Goal: Task Accomplishment & Management: Use online tool/utility

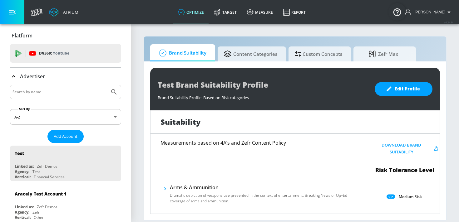
click at [59, 93] on input "Search by name" at bounding box center [59, 92] width 95 height 8
type input "ralph lauren"
click at [107, 85] on button "Submit Search" at bounding box center [114, 92] width 14 height 14
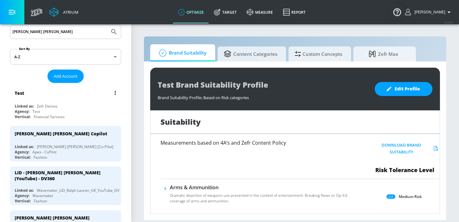
scroll to position [61, 0]
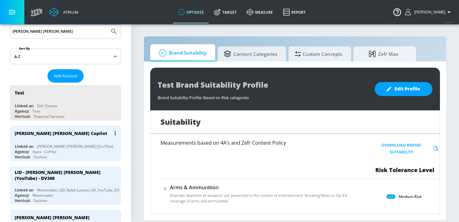
click at [66, 140] on div "Ralph Lauren Copilot Linked as: Ralph Lauren [Co-Pilot] Agency: Apex - CoPilot …" at bounding box center [65, 144] width 111 height 36
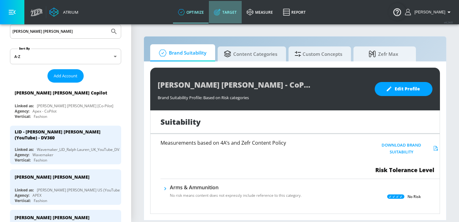
click at [237, 14] on link "Target" at bounding box center [225, 12] width 33 height 22
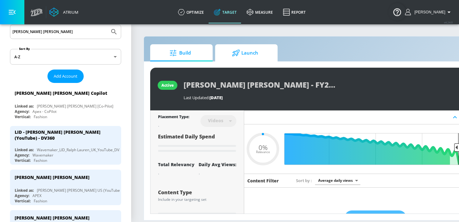
type input "0.05"
click at [67, 98] on div "[PERSON_NAME] [PERSON_NAME] Copilot" at bounding box center [67, 93] width 105 height 15
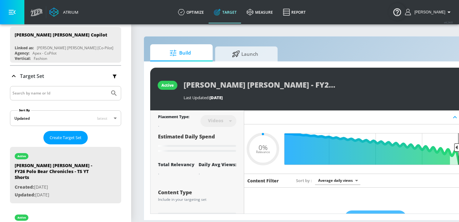
click at [67, 98] on div "[PERSON_NAME] [PERSON_NAME] Copilot" at bounding box center [67, 93] width 105 height 15
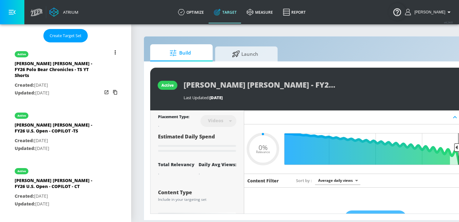
scroll to position [166, 0]
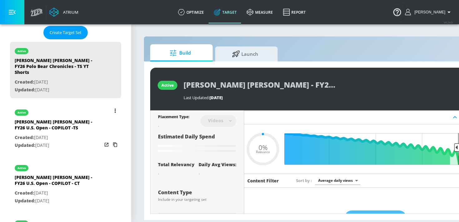
click at [62, 127] on div "[PERSON_NAME] [PERSON_NAME] - FY26 U.S. Open - COPILOT -TS" at bounding box center [58, 126] width 87 height 15
type input "[PERSON_NAME] [PERSON_NAME] - FY26 U.S. Open - COPILOT -TS"
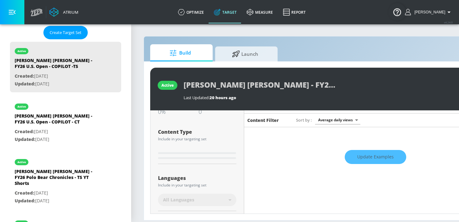
type input "0.28"
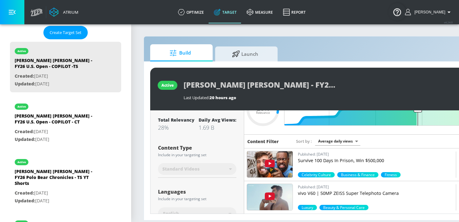
scroll to position [17, 0]
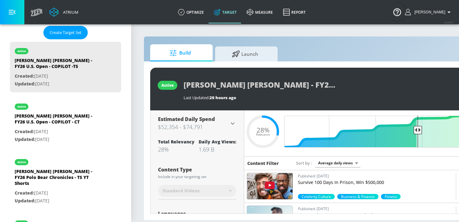
click at [333, 164] on body "Atrium optimize Target measure Report optimize Target measure Report v 4.24.0 K…" at bounding box center [229, 111] width 459 height 222
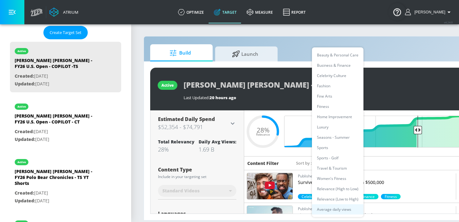
click at [322, 136] on li "Seasons - Summer" at bounding box center [338, 137] width 52 height 10
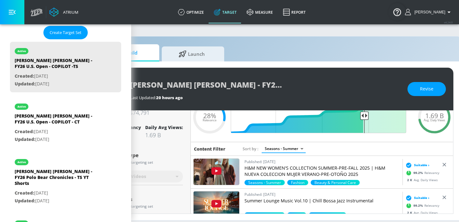
scroll to position [0, 52]
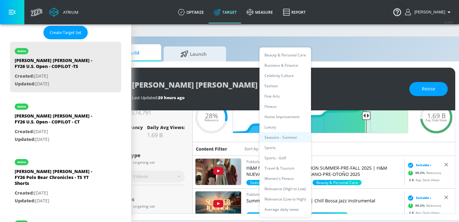
click at [296, 150] on body "Atrium optimize Target measure Report optimize Target measure Report v 4.24.0 K…" at bounding box center [177, 111] width 459 height 222
click at [275, 176] on li "Women's Fitness" at bounding box center [285, 179] width 52 height 10
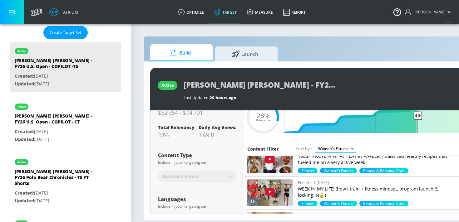
scroll to position [377, 0]
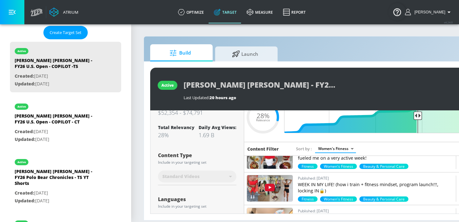
click at [328, 150] on body "Atrium optimize Target measure Report optimize Target measure Report v 4.24.0 K…" at bounding box center [229, 111] width 459 height 222
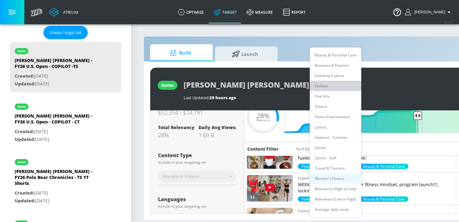
click at [327, 85] on li "Fashion" at bounding box center [336, 86] width 52 height 10
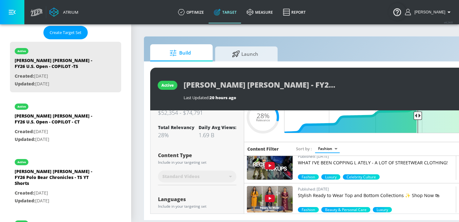
scroll to position [761, 0]
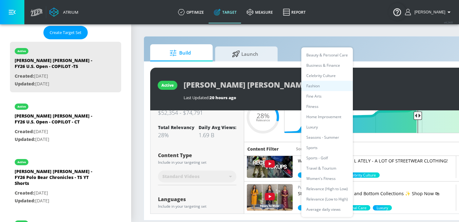
click at [329, 148] on body "Atrium optimize Target measure Report optimize Target measure Report v 4.24.0 K…" at bounding box center [229, 111] width 459 height 222
click at [324, 78] on li "Celebrity Culture" at bounding box center [327, 76] width 52 height 10
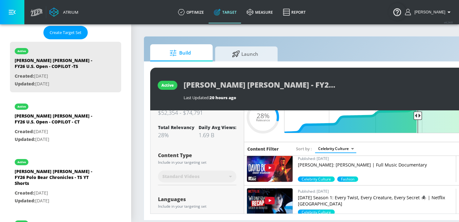
scroll to position [364, 0]
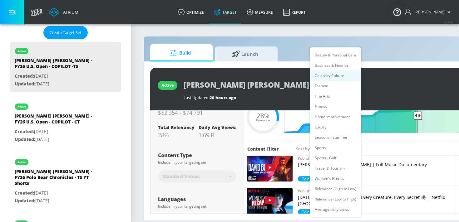
click at [342, 149] on body "Atrium optimize Target measure Report optimize Target measure Report v 4.24.0 K…" at bounding box center [229, 111] width 459 height 222
click at [328, 128] on li "Luxury" at bounding box center [336, 127] width 52 height 10
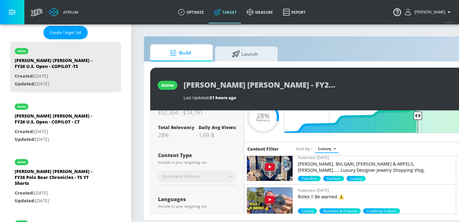
scroll to position [40, 0]
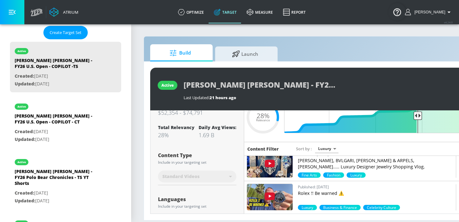
click at [284, 163] on img at bounding box center [270, 164] width 46 height 26
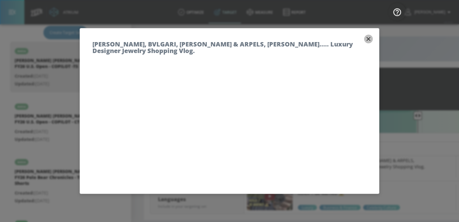
click at [367, 37] on icon "button" at bounding box center [368, 39] width 7 height 7
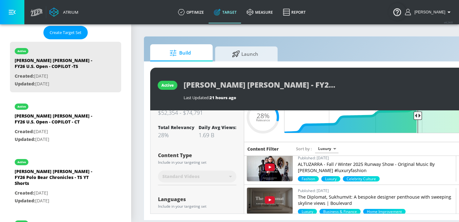
scroll to position [197, 0]
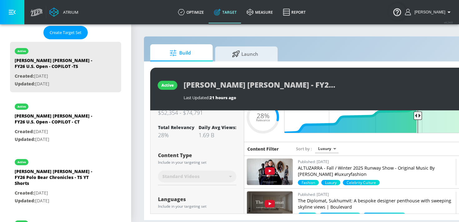
click at [288, 168] on img at bounding box center [270, 172] width 46 height 26
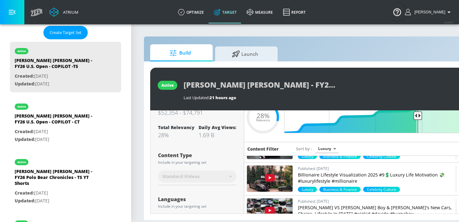
scroll to position [388, 0]
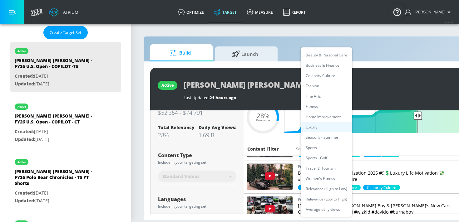
click at [327, 148] on body "Atrium optimize Target measure Report optimize Target measure Report v 4.24.0 K…" at bounding box center [229, 111] width 459 height 222
click at [319, 86] on li "Fashion" at bounding box center [327, 86] width 52 height 10
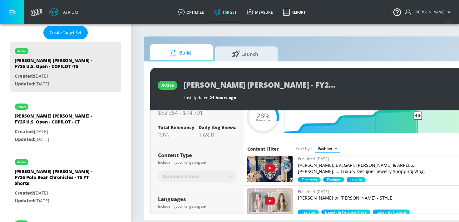
scroll to position [267, 0]
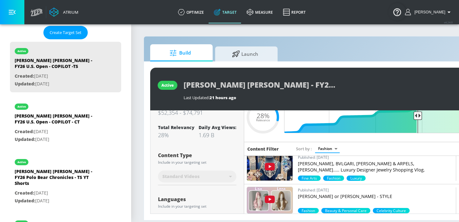
click at [285, 164] on img at bounding box center [270, 168] width 46 height 26
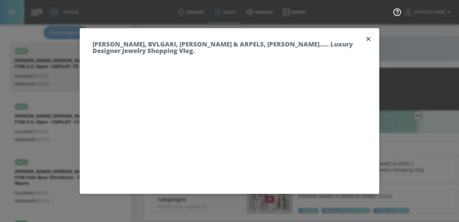
click at [368, 40] on icon "button" at bounding box center [369, 39] width 4 height 4
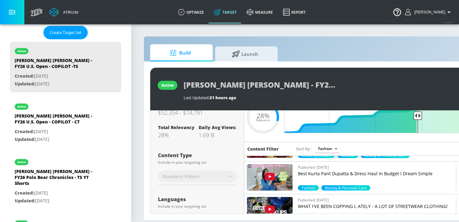
scroll to position [716, 0]
click at [324, 151] on body "Atrium optimize Target measure Report optimize Target measure Report v 4.24.0 K…" at bounding box center [229, 111] width 459 height 222
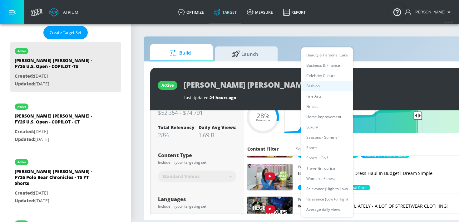
click at [321, 180] on li "Women's Fitness" at bounding box center [327, 179] width 52 height 10
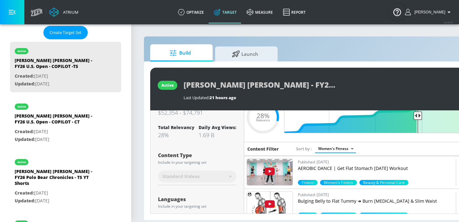
scroll to position [1314, 0]
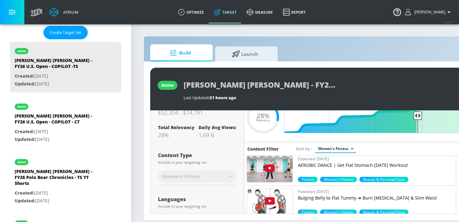
click at [328, 151] on body "Atrium optimize Target measure Report optimize Target measure Report v 4.24.0 K…" at bounding box center [229, 111] width 459 height 222
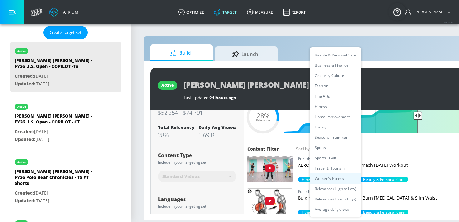
click at [287, 155] on div at bounding box center [229, 111] width 459 height 222
click at [326, 146] on body "Atrium optimize Target measure Report optimize Target measure Report v 4.24.0 K…" at bounding box center [229, 111] width 459 height 222
click at [324, 125] on li "Luxury" at bounding box center [336, 127] width 52 height 10
type input "b74c51cc-78b6-4b25-aa93-28b12df793db"
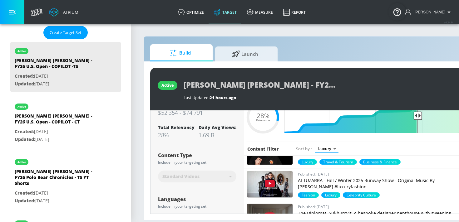
scroll to position [205, 0]
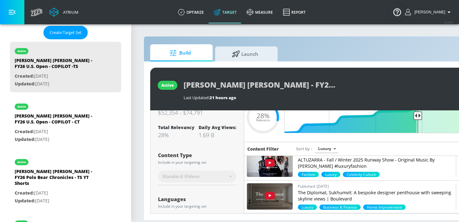
click at [289, 165] on img at bounding box center [270, 164] width 46 height 26
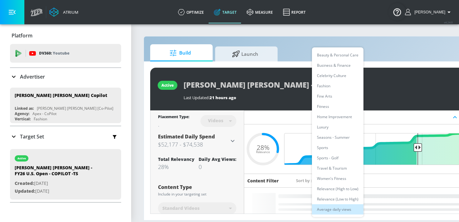
click at [329, 180] on body "Atrium optimize Target measure Report optimize Target measure Report v 4.24.0 K…" at bounding box center [229, 111] width 459 height 222
click at [329, 190] on li "Relevance (High to Low)" at bounding box center [338, 189] width 52 height 10
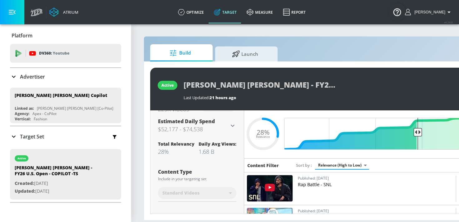
scroll to position [10, 0]
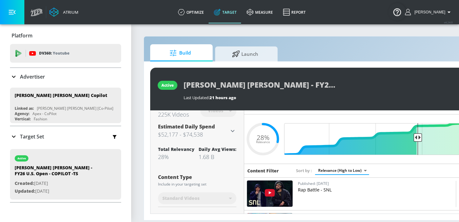
click at [342, 170] on body "Atrium optimize Target measure Report optimize Target measure Report v 4.24.0 K…" at bounding box center [229, 111] width 459 height 222
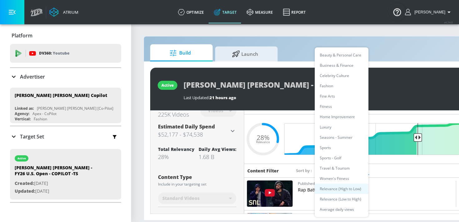
click at [333, 127] on li "Luxury" at bounding box center [342, 127] width 54 height 10
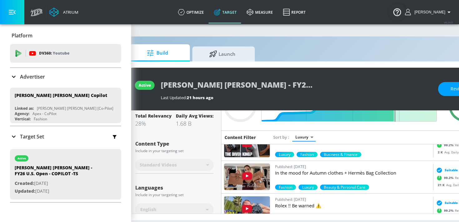
scroll to position [436, 0]
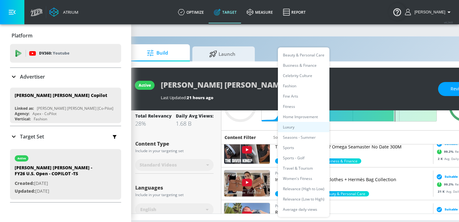
click at [309, 138] on body "Atrium optimize Target measure Report optimize Target measure Report v 4.24.0 K…" at bounding box center [206, 111] width 459 height 222
click at [297, 180] on li "Women's Fitness" at bounding box center [304, 179] width 52 height 10
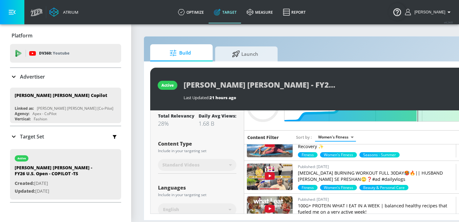
scroll to position [213, 0]
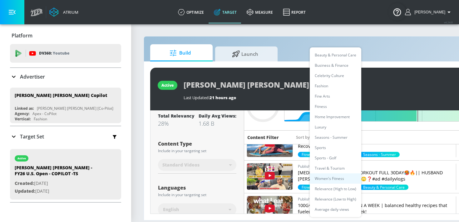
click at [335, 139] on body "Atrium optimize Target measure Report optimize Target measure Report v 4.24.0 K…" at bounding box center [229, 111] width 459 height 222
click at [333, 165] on li "Travel & Tourism" at bounding box center [336, 168] width 52 height 10
type input "d13646a7-811a-439b-a405-eb0121e4640a"
